Goal: Transaction & Acquisition: Obtain resource

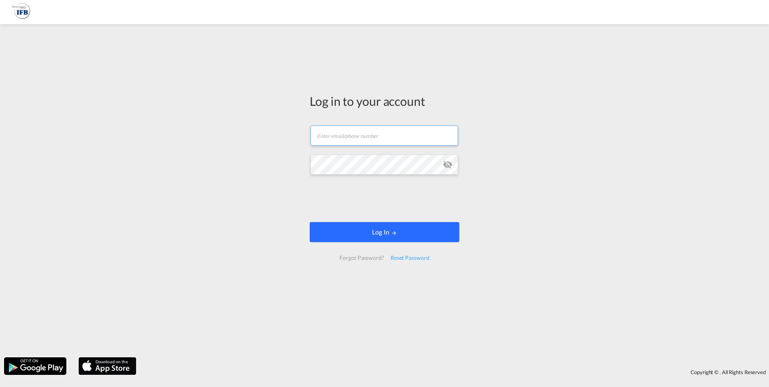
type input "[PERSON_NAME][EMAIL_ADDRESS][DOMAIN_NAME]"
click at [374, 230] on button "Log In" at bounding box center [385, 232] width 150 height 20
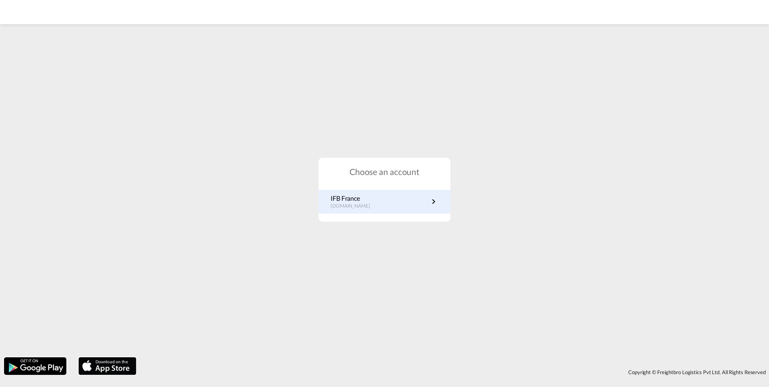
click at [363, 192] on div "IFB France [DOMAIN_NAME]" at bounding box center [385, 202] width 132 height 24
click at [367, 200] on p "IFB France" at bounding box center [354, 198] width 47 height 9
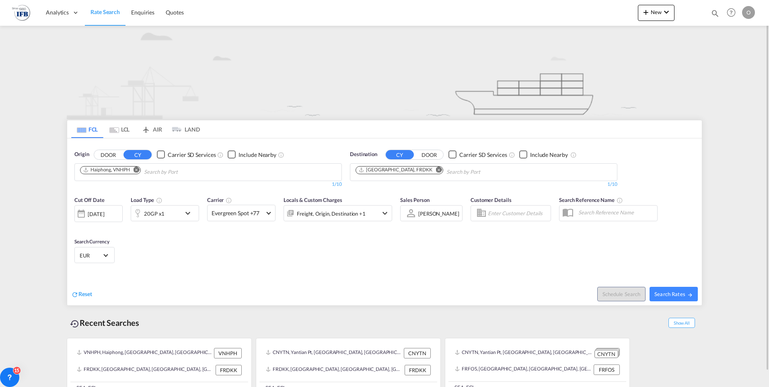
click at [136, 174] on button "Remove" at bounding box center [134, 171] width 12 height 8
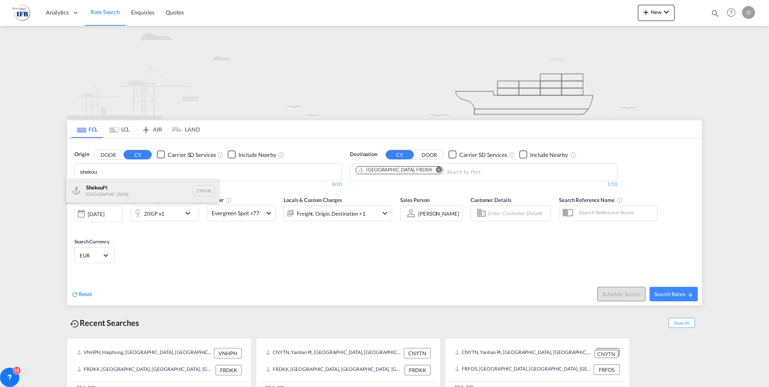
type input "shekou"
click at [124, 188] on div "Shekou Pt China CNSHK" at bounding box center [142, 191] width 153 height 24
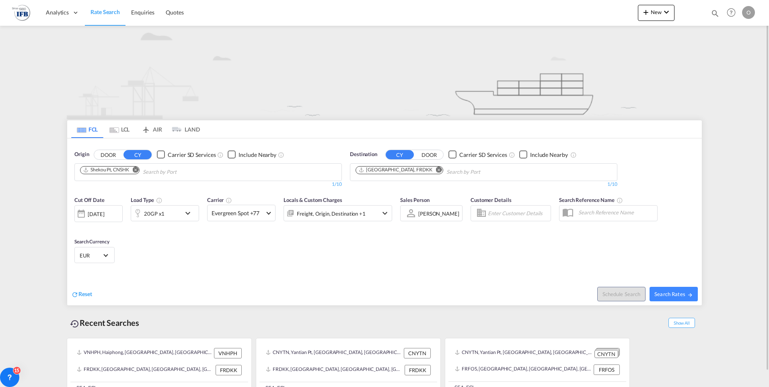
click at [436, 171] on md-icon "Remove" at bounding box center [439, 170] width 6 height 6
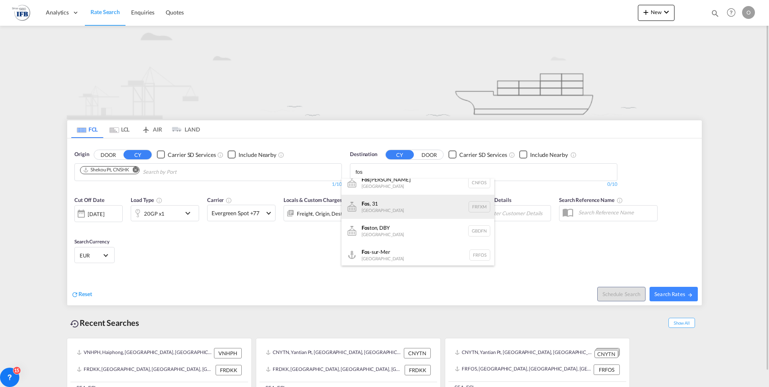
scroll to position [10, 0]
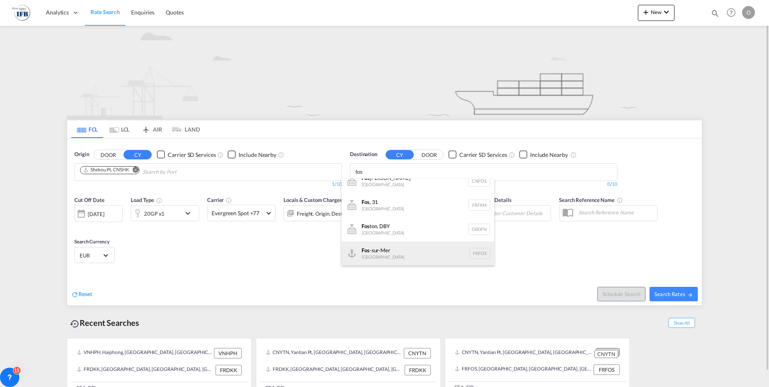
type input "fos"
click at [374, 255] on div "Fos -sur-Mer [GEOGRAPHIC_DATA] [GEOGRAPHIC_DATA]" at bounding box center [418, 253] width 153 height 24
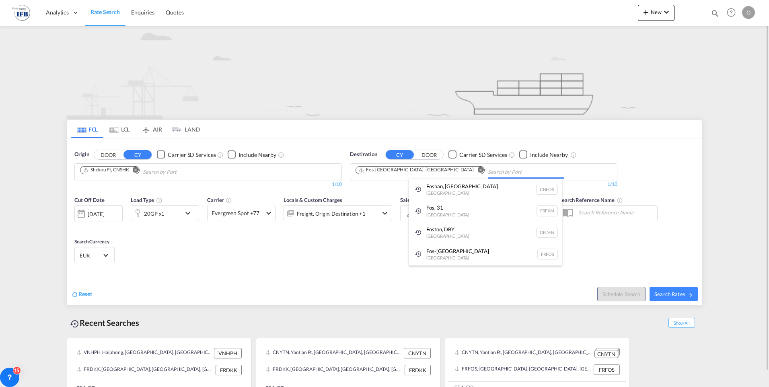
scroll to position [0, 0]
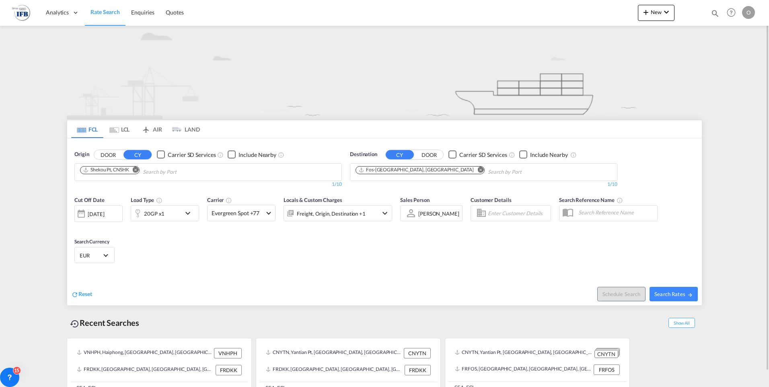
click at [155, 215] on div "20GP x1" at bounding box center [154, 213] width 21 height 11
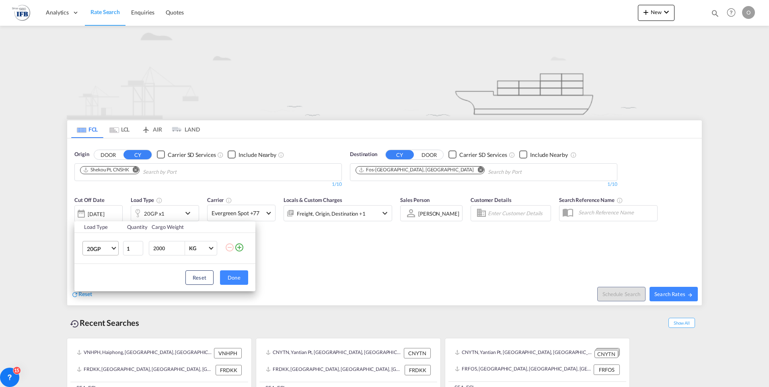
click at [97, 252] on span "20GP" at bounding box center [98, 249] width 23 height 8
click at [97, 267] on div "40GP" at bounding box center [94, 268] width 14 height 8
click at [233, 278] on button "Done" at bounding box center [234, 277] width 28 height 14
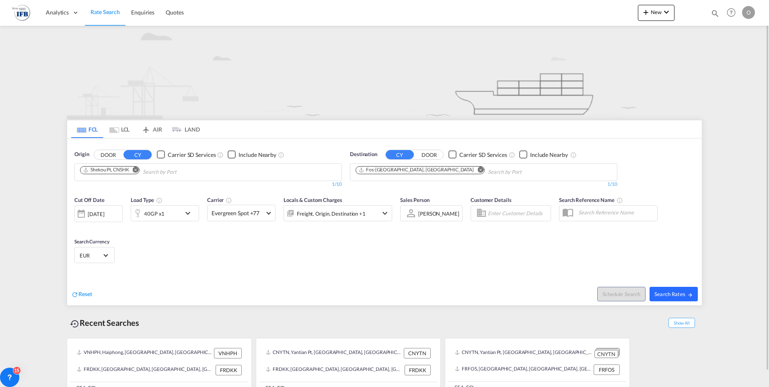
click at [691, 294] on md-icon "icon-arrow-right" at bounding box center [691, 295] width 6 height 6
type input "CNSHK to FRFOS / [DATE]"
